Goal: Transaction & Acquisition: Purchase product/service

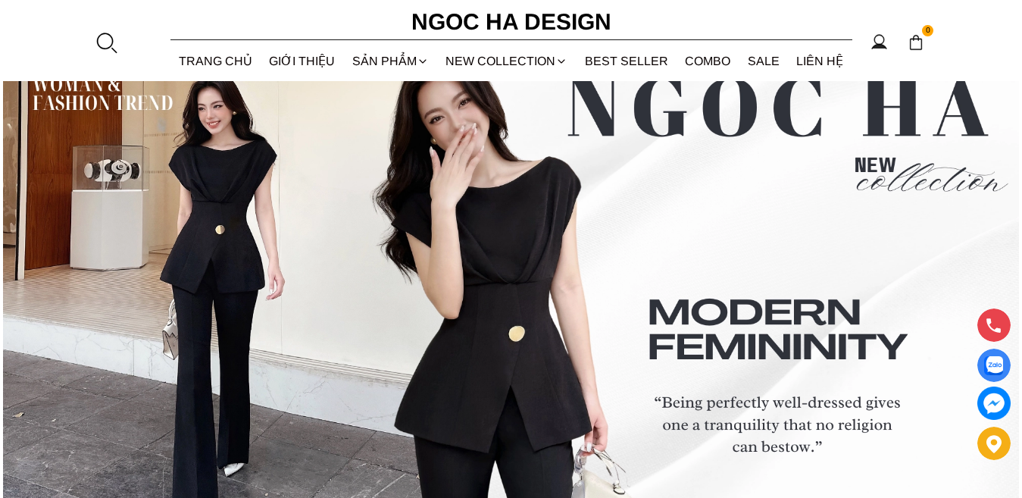
scroll to position [5513, 0]
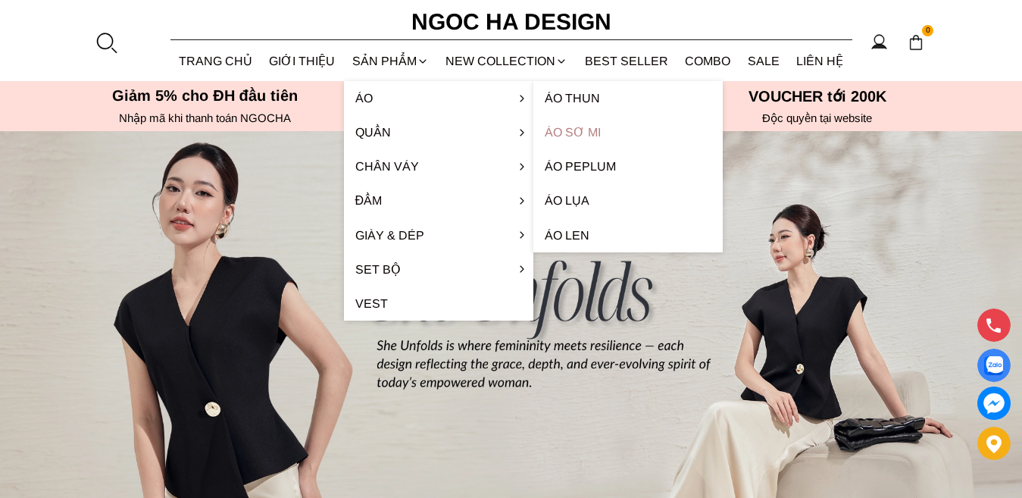
click at [548, 135] on link "Áo sơ mi" at bounding box center [627, 132] width 189 height 34
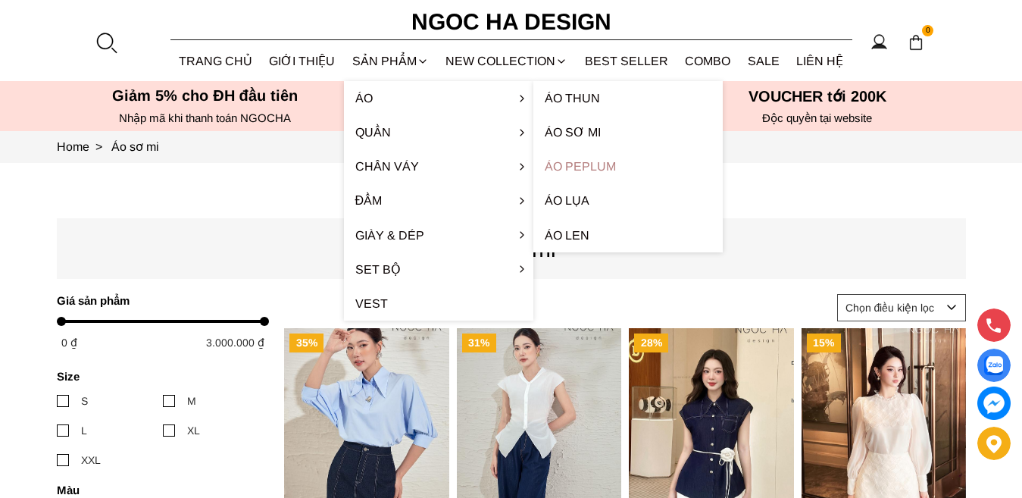
click at [560, 163] on link "Áo Peplum" at bounding box center [627, 166] width 189 height 34
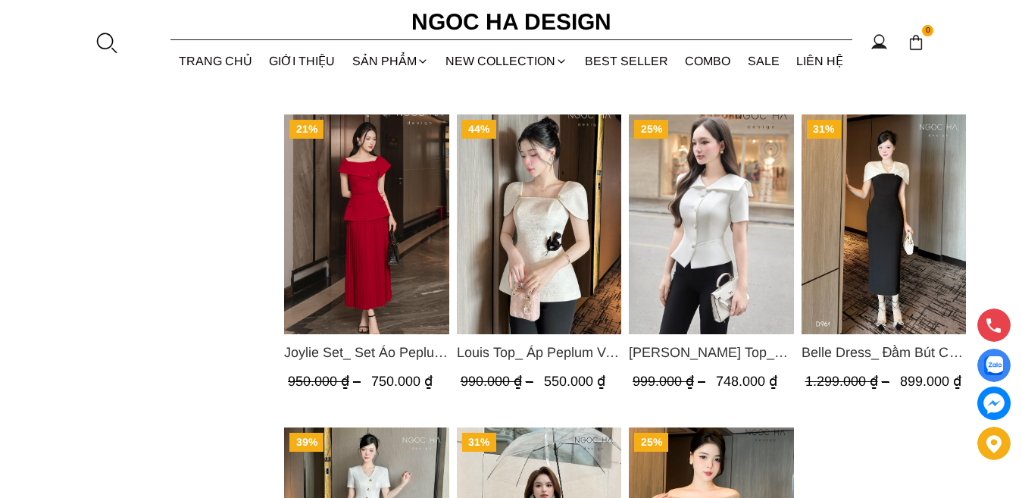
scroll to position [1893, 0]
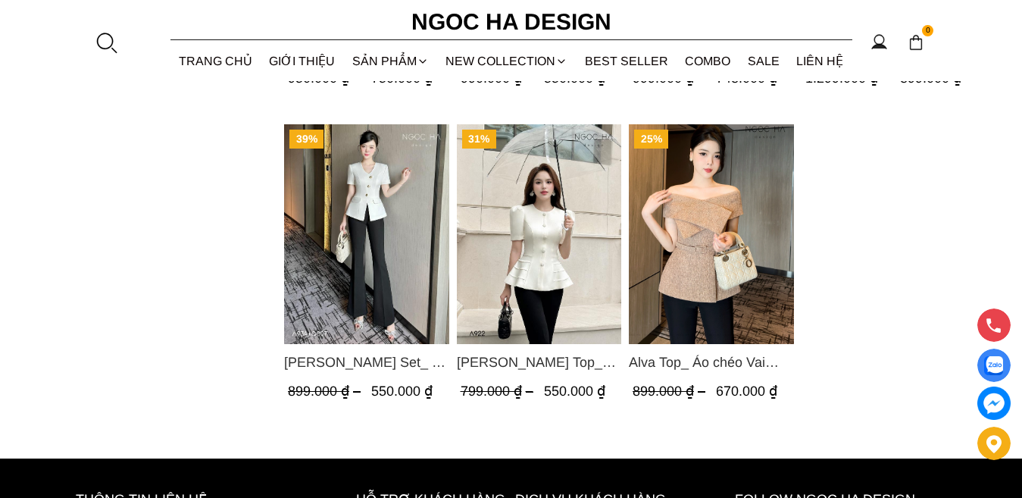
click at [723, 217] on img "Product image - Alva Top_ Áo chéo Vai Kèm Đai Màu Be A822" at bounding box center [711, 234] width 165 height 220
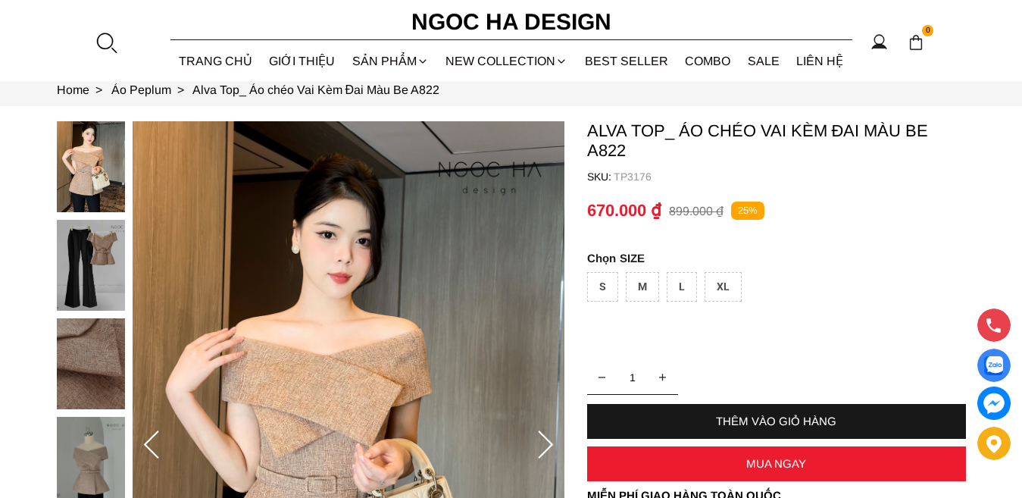
scroll to position [151, 0]
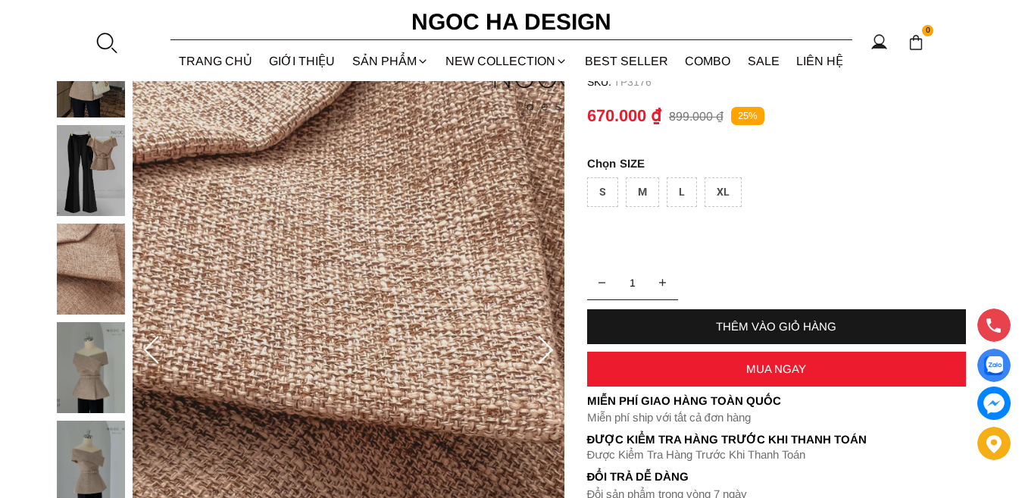
click at [640, 188] on div "M" at bounding box center [642, 192] width 33 height 30
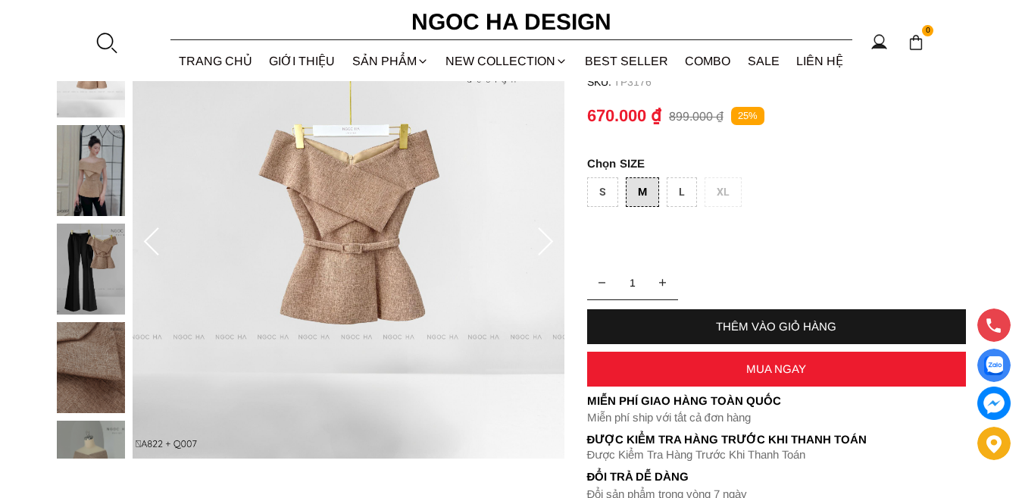
click at [611, 195] on div "S" at bounding box center [602, 192] width 31 height 30
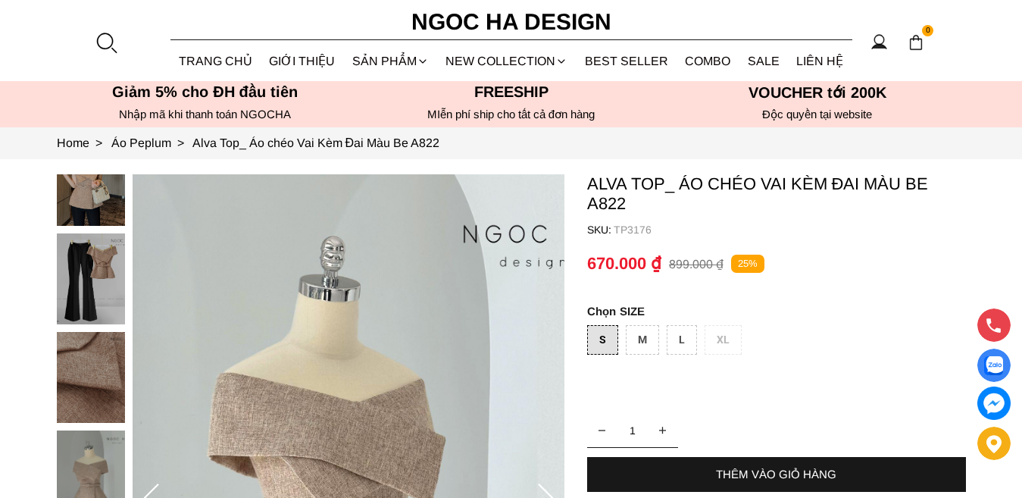
scroll to position [0, 0]
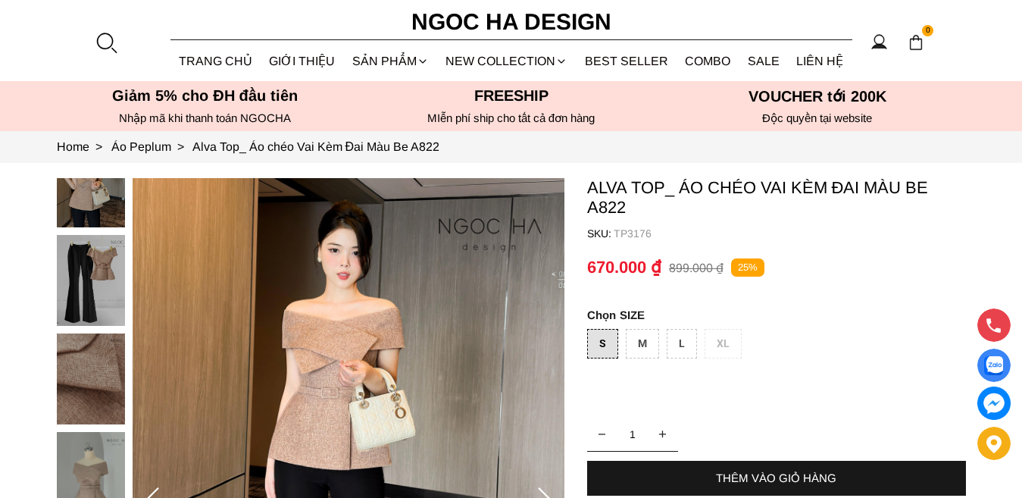
click at [645, 351] on div "M" at bounding box center [642, 344] width 33 height 30
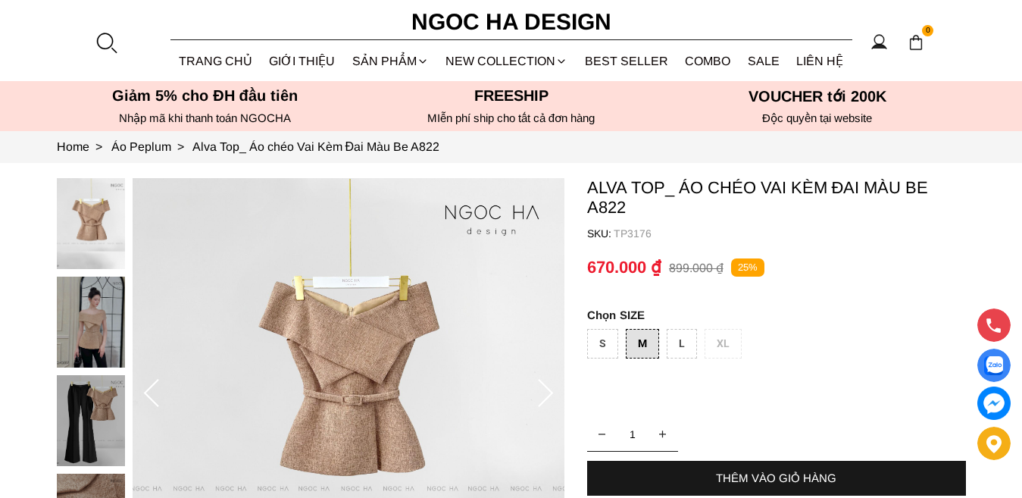
click at [790, 187] on p "Alva Top_ Áo chéo Vai Kèm Đai Màu Be A822" at bounding box center [776, 197] width 379 height 39
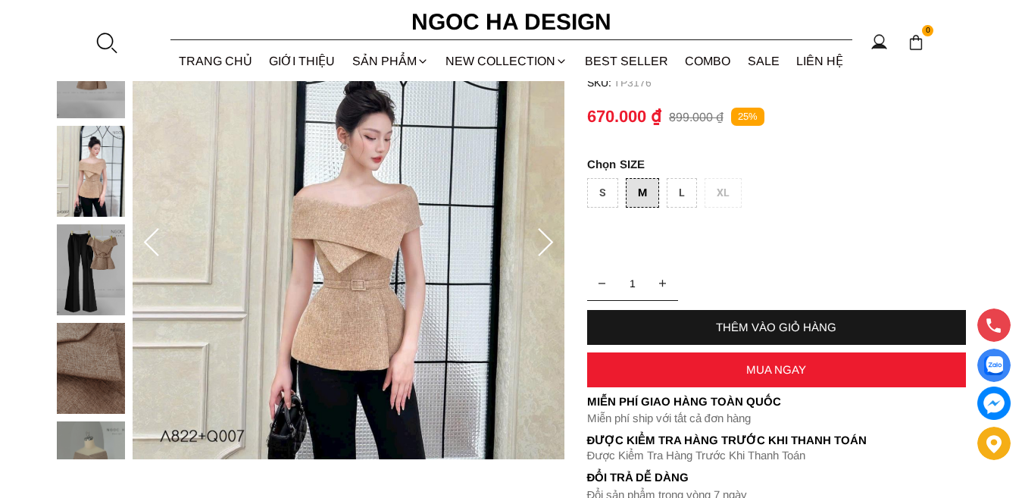
scroll to position [151, 0]
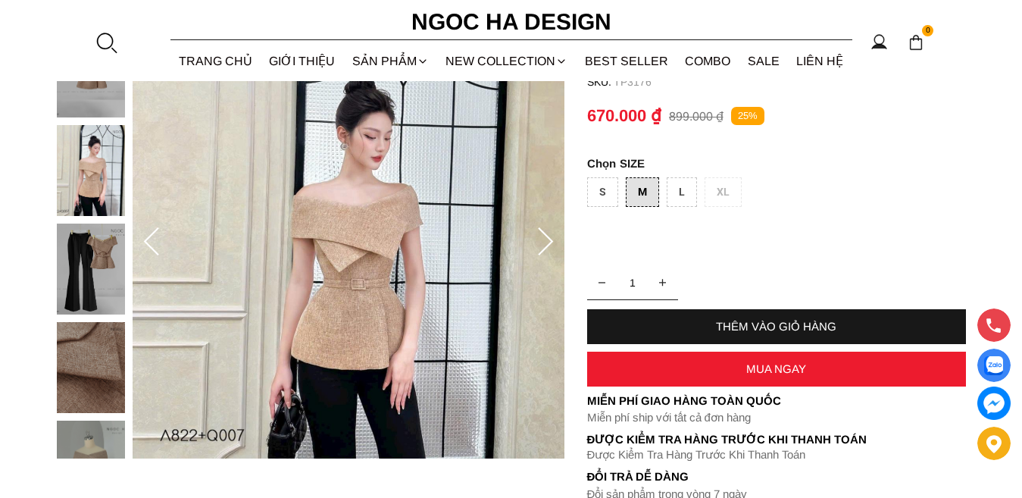
click at [686, 192] on div "L" at bounding box center [681, 192] width 30 height 30
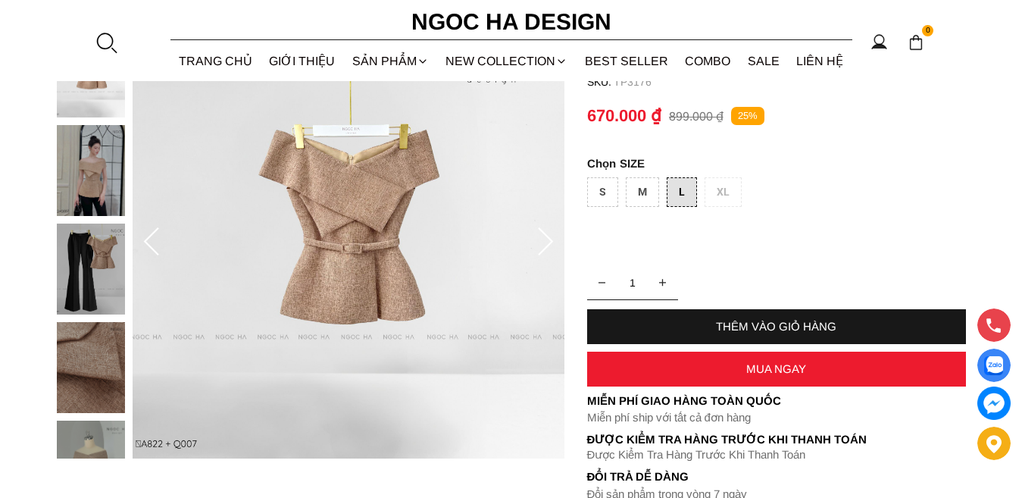
click at [721, 192] on div "S M L XL" at bounding box center [776, 195] width 379 height 37
click at [598, 194] on div "S" at bounding box center [602, 192] width 31 height 30
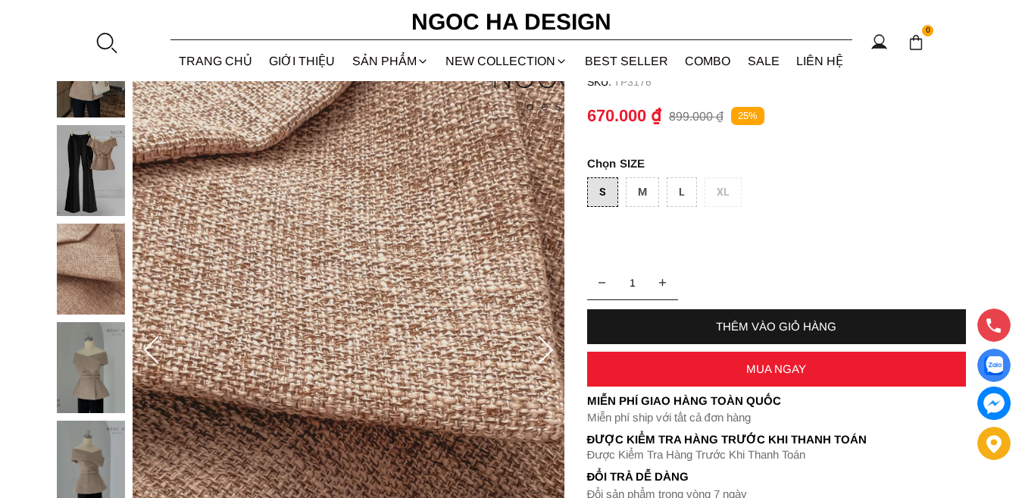
click at [804, 205] on div "S M L XL" at bounding box center [776, 195] width 379 height 37
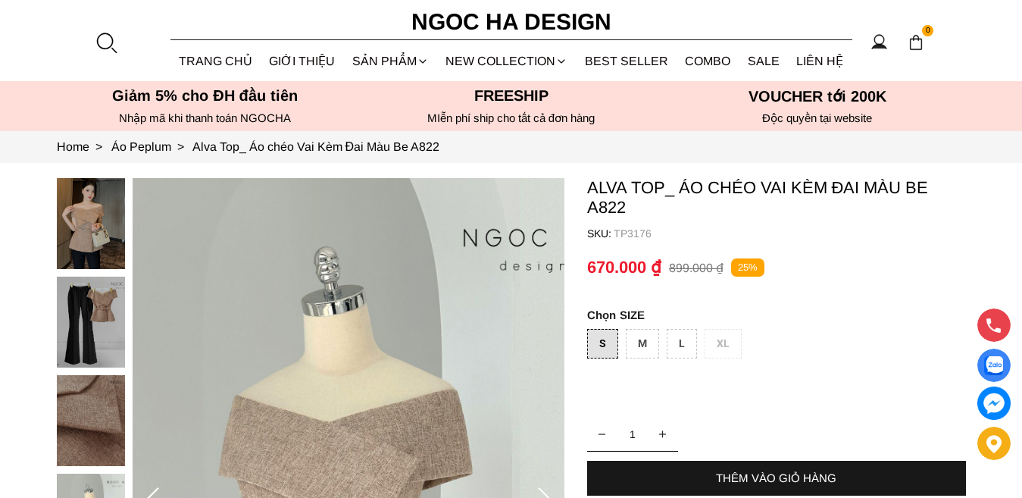
click at [78, 214] on img at bounding box center [91, 223] width 68 height 91
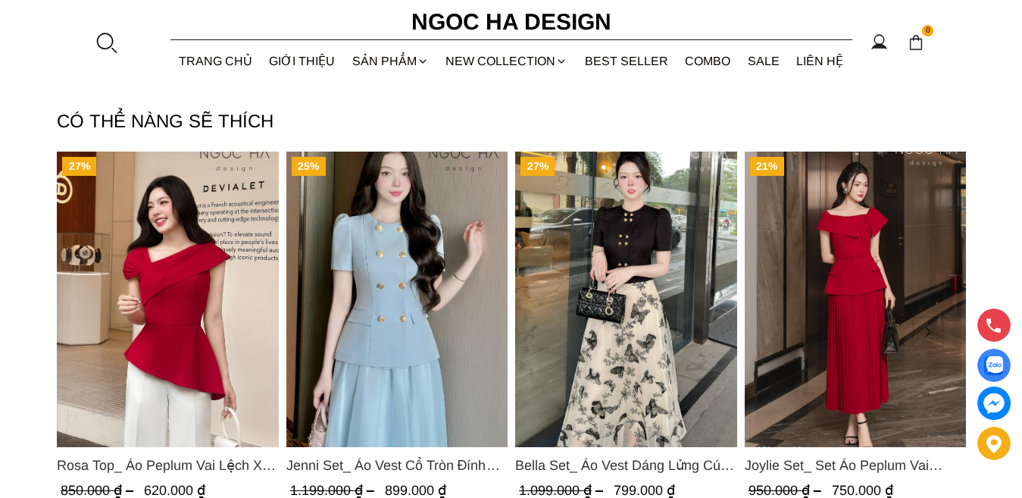
scroll to position [682, 0]
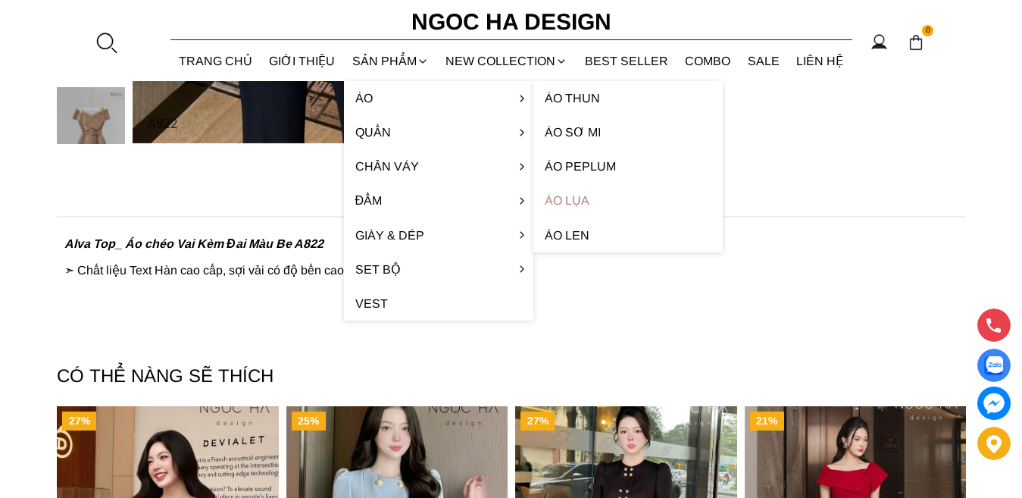
click at [554, 204] on link "Áo lụa" at bounding box center [627, 200] width 189 height 34
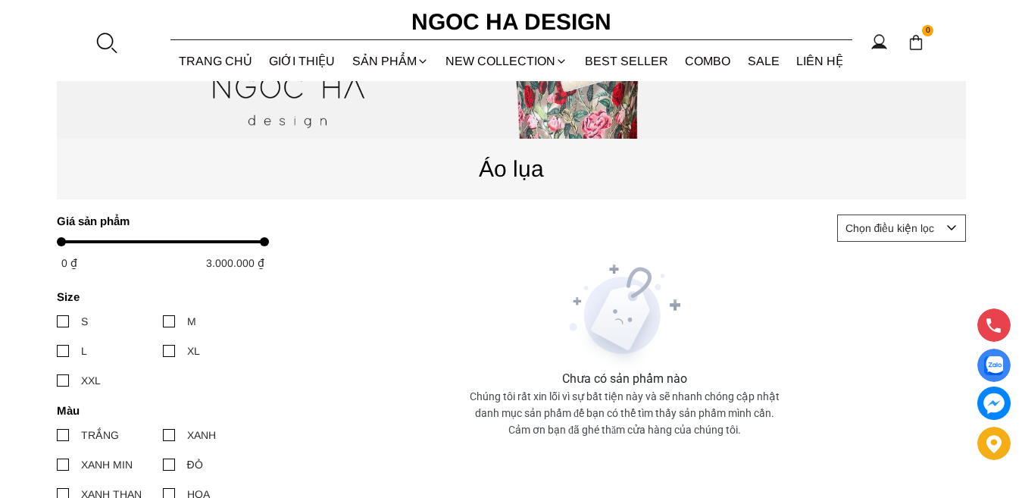
scroll to position [530, 0]
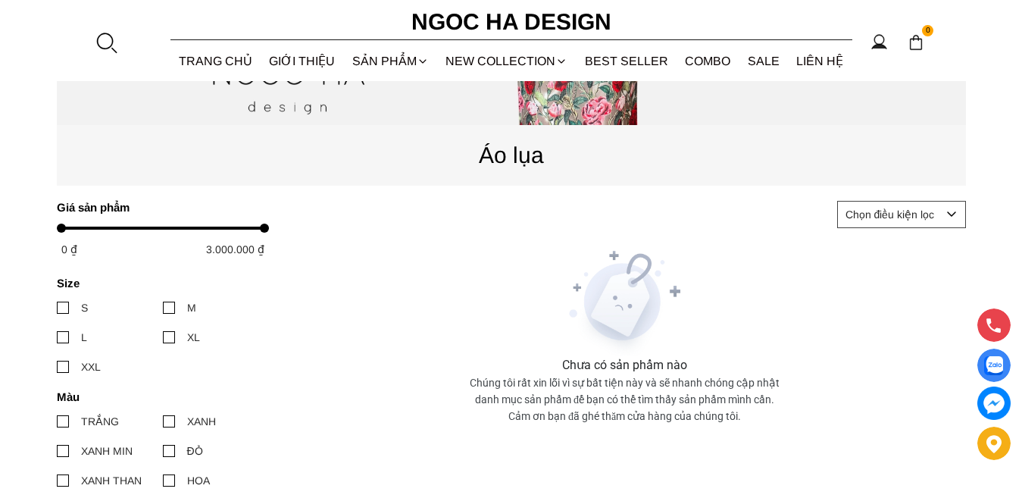
click at [60, 419] on div at bounding box center [63, 421] width 12 height 12
click at [57, 421] on input "TRẮNG" at bounding box center [57, 421] width 0 height 0
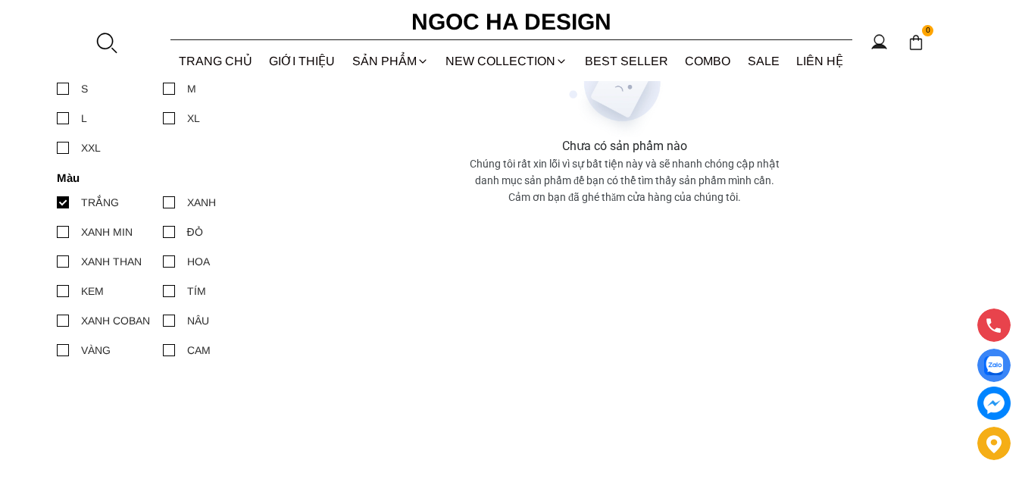
scroll to position [757, 0]
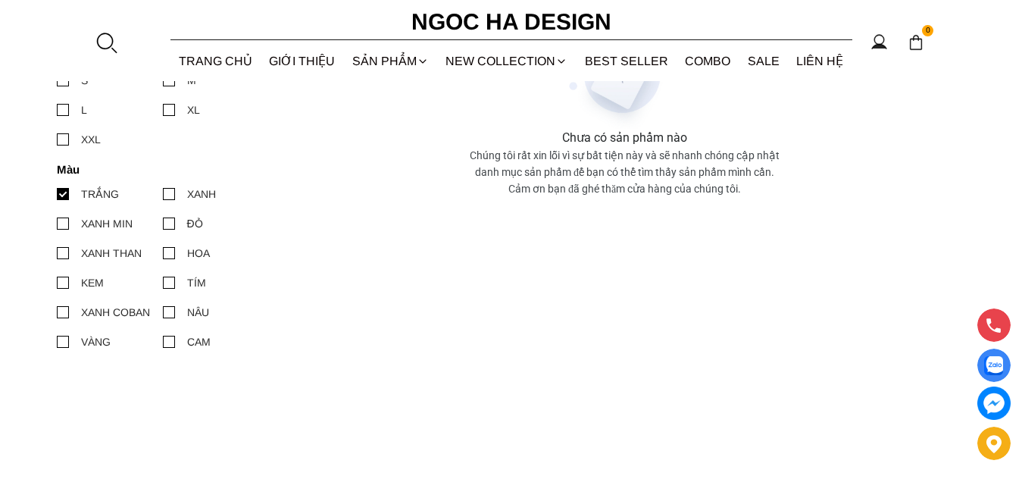
click at [62, 221] on div at bounding box center [63, 223] width 12 height 12
click at [57, 223] on input "XANH MIN" at bounding box center [57, 223] width 0 height 0
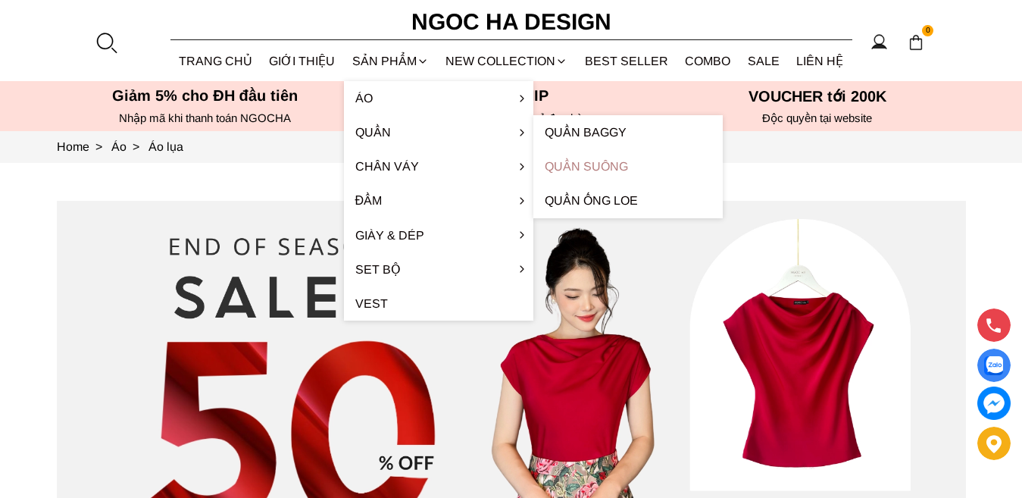
click at [548, 167] on link "Quần Suông" at bounding box center [627, 166] width 189 height 34
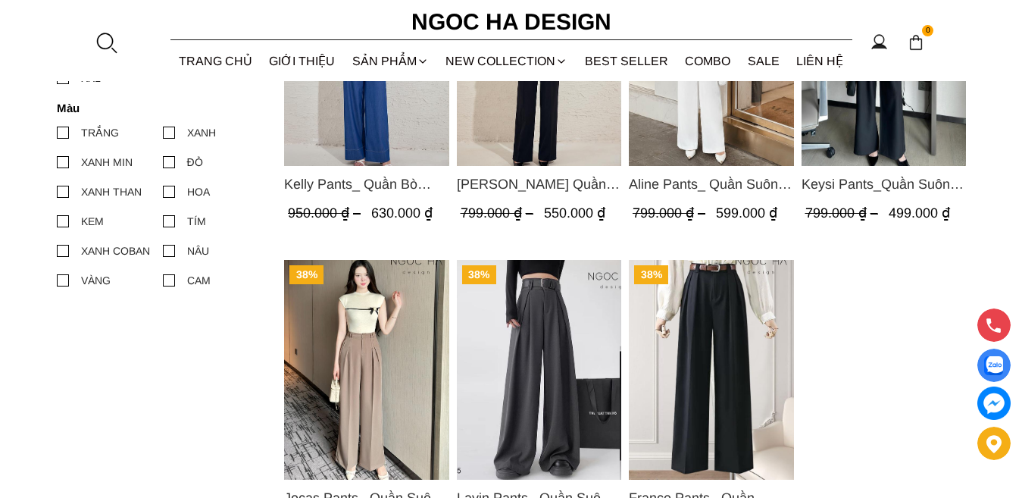
scroll to position [530, 0]
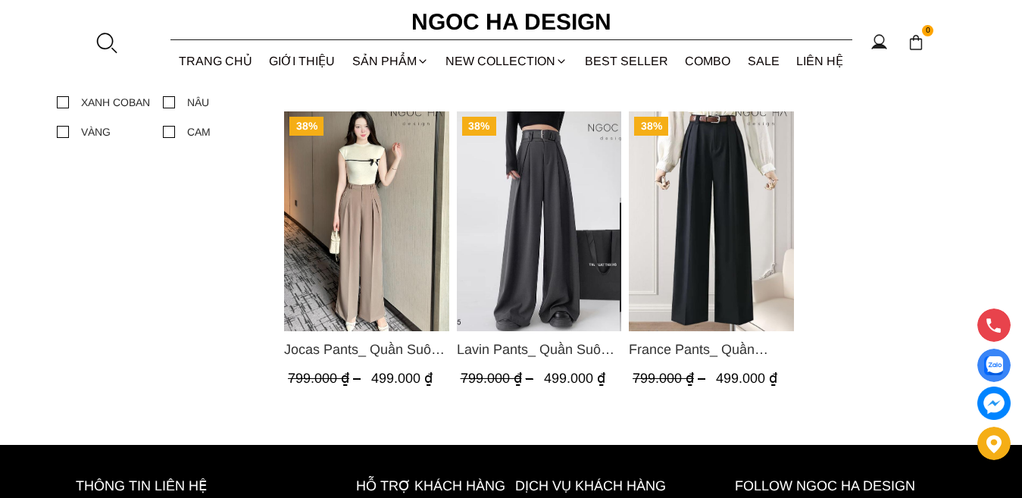
click at [936, 184] on div "34% Kelly Pants_ Quần Bò Suông Màu Xanh Q066 950.000 ₫ 630.000 ₫ (0.0) 31% Lara…" at bounding box center [625, 109] width 682 height 623
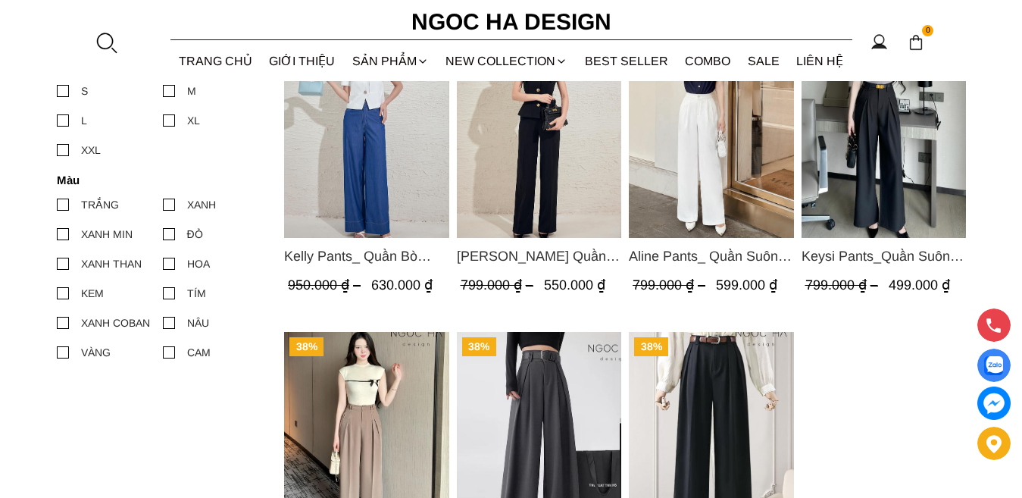
scroll to position [151, 0]
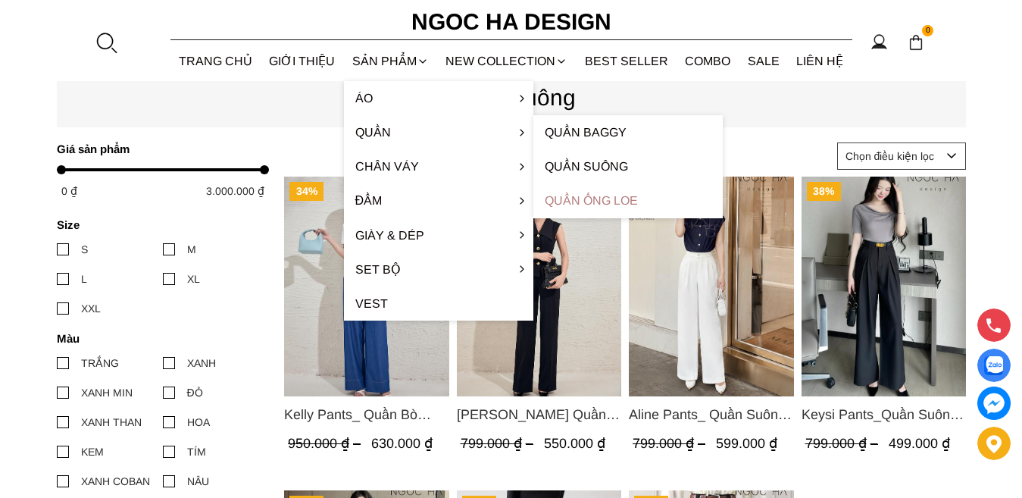
click at [566, 199] on link "Quần ống loe" at bounding box center [627, 200] width 189 height 34
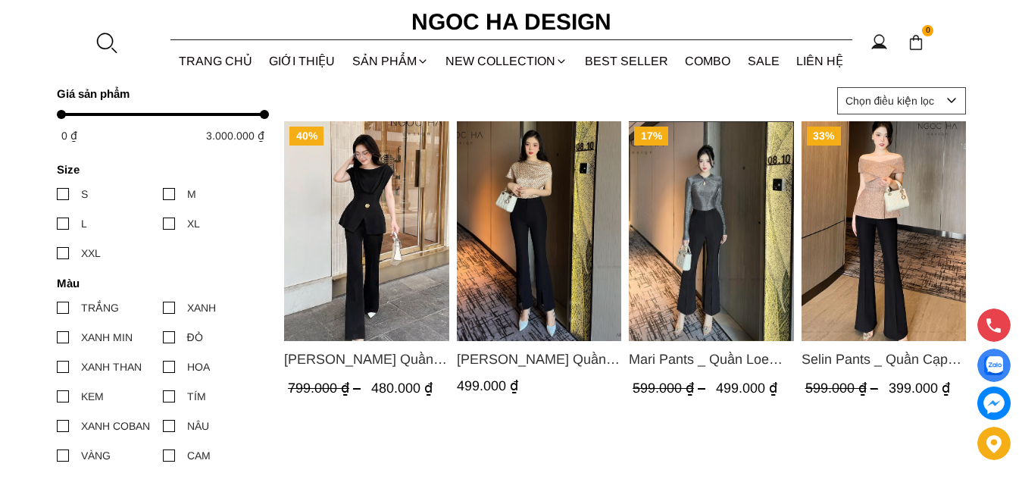
scroll to position [227, 0]
